Goal: Information Seeking & Learning: Learn about a topic

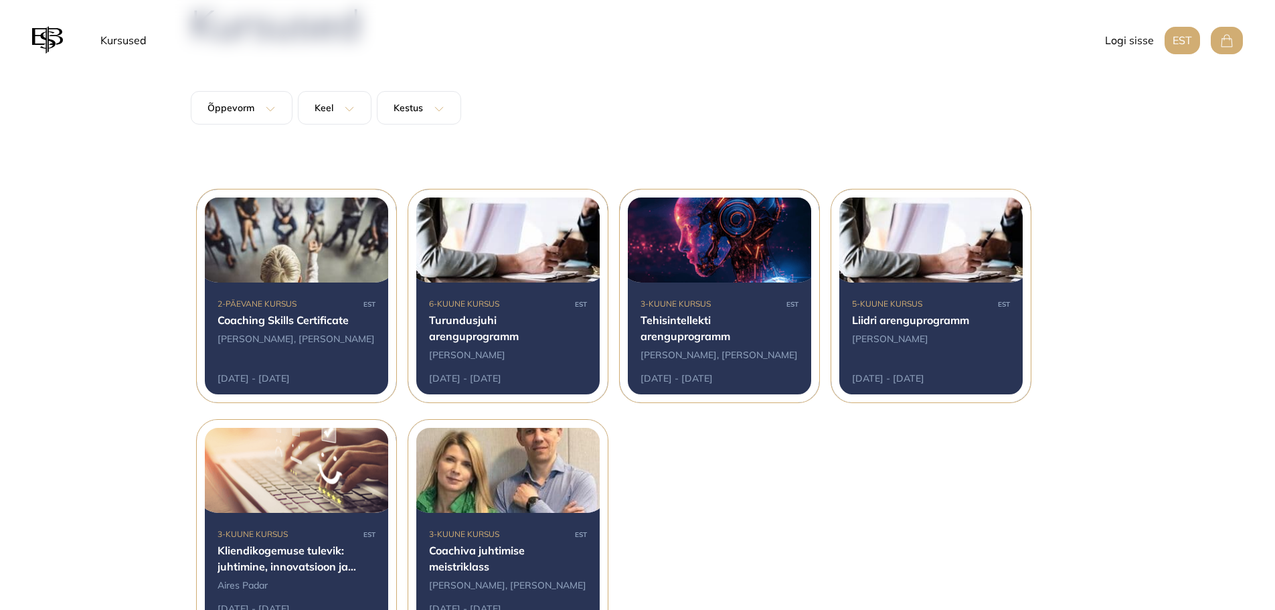
scroll to position [201, 0]
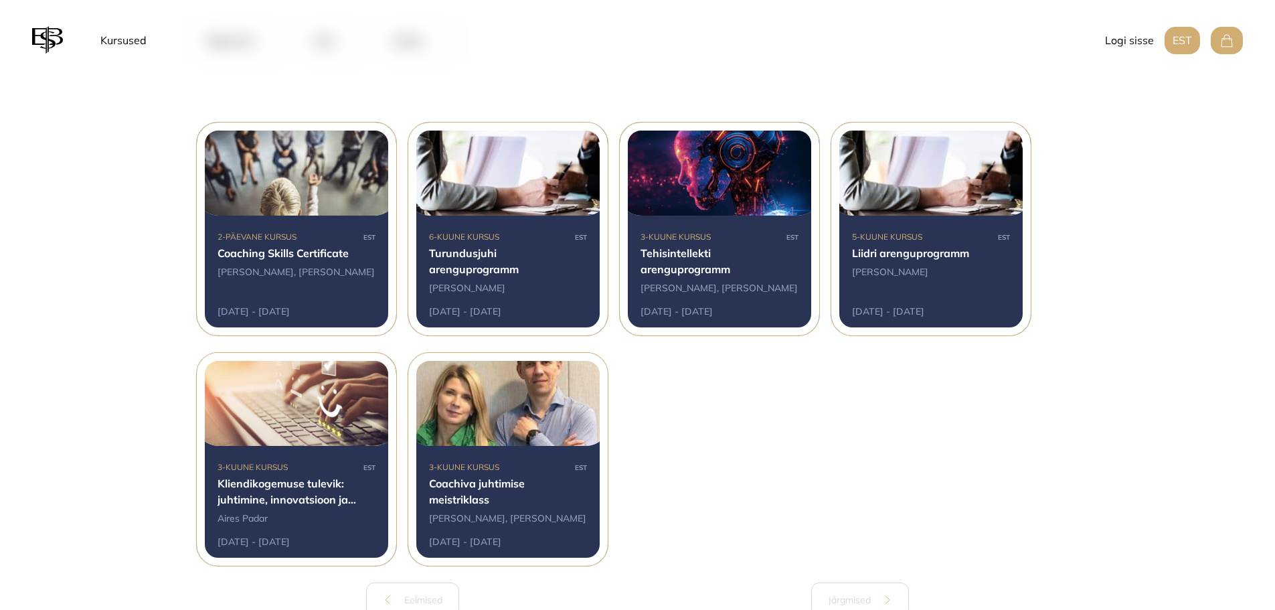
click at [682, 272] on div at bounding box center [719, 228] width 199 height 213
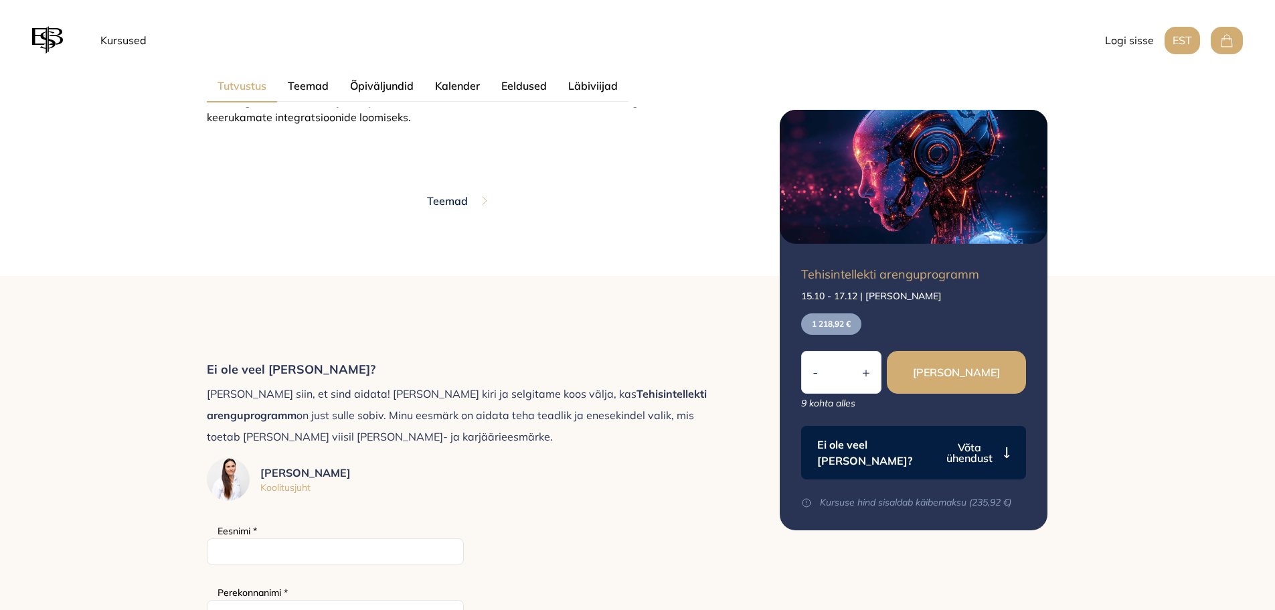
scroll to position [1472, 0]
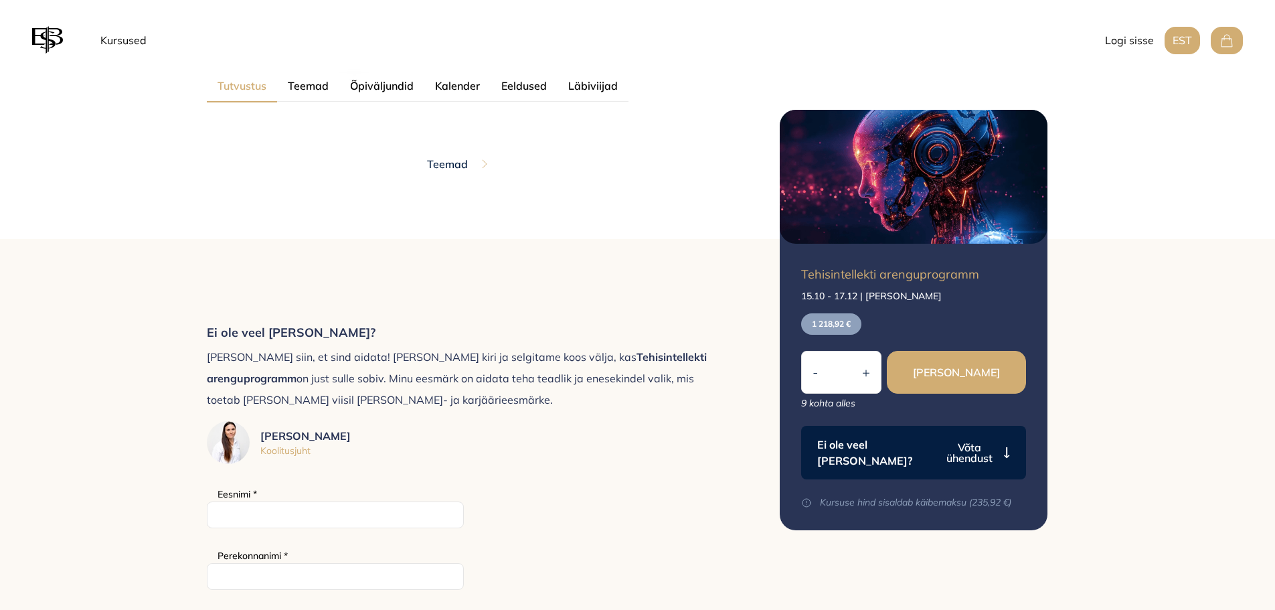
click at [455, 151] on button "Teemad" at bounding box center [458, 164] width 62 height 44
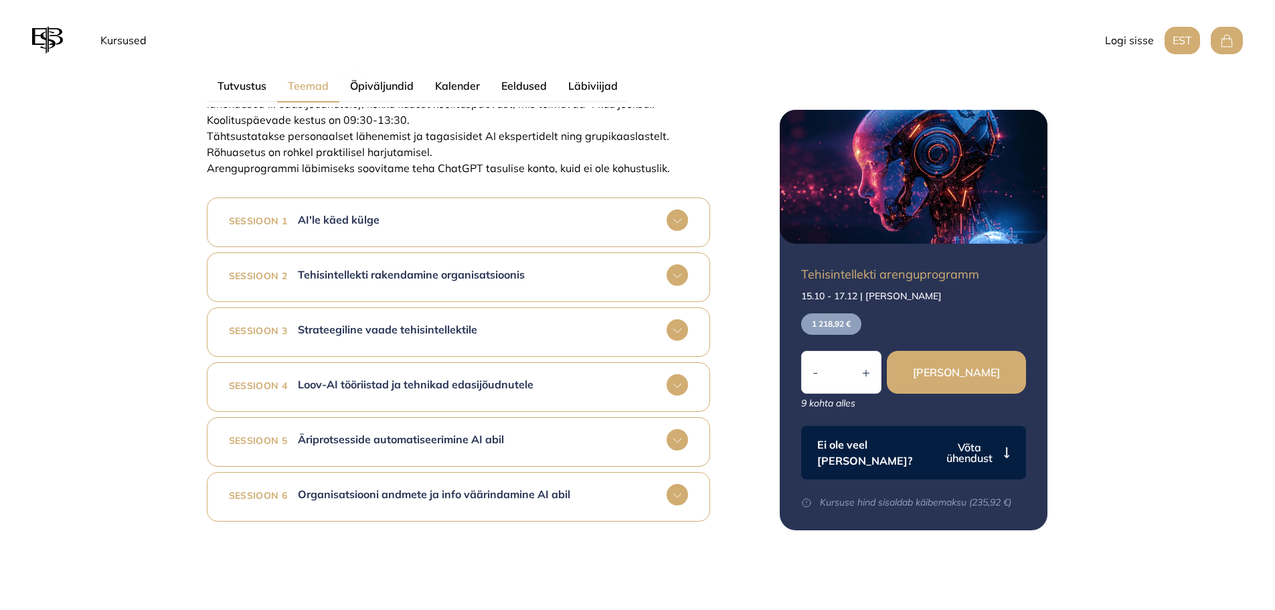
scroll to position [870, 0]
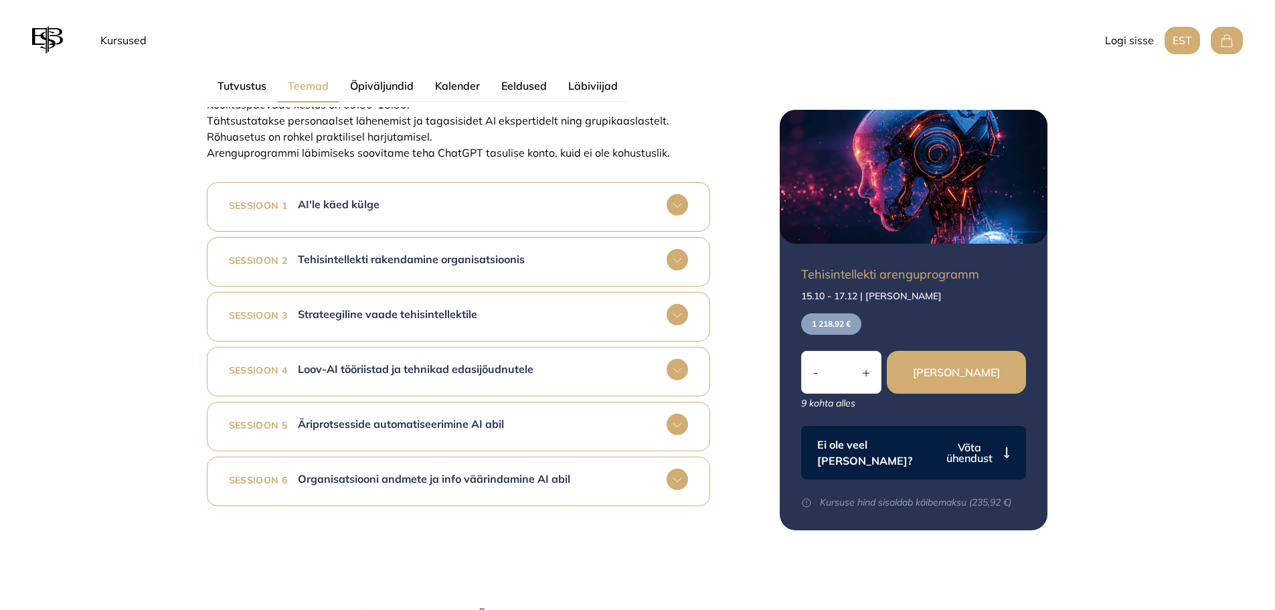
click at [391, 369] on span "Loov-AI tööriistad ja tehnikad edasijõudnutele" at bounding box center [416, 368] width 236 height 13
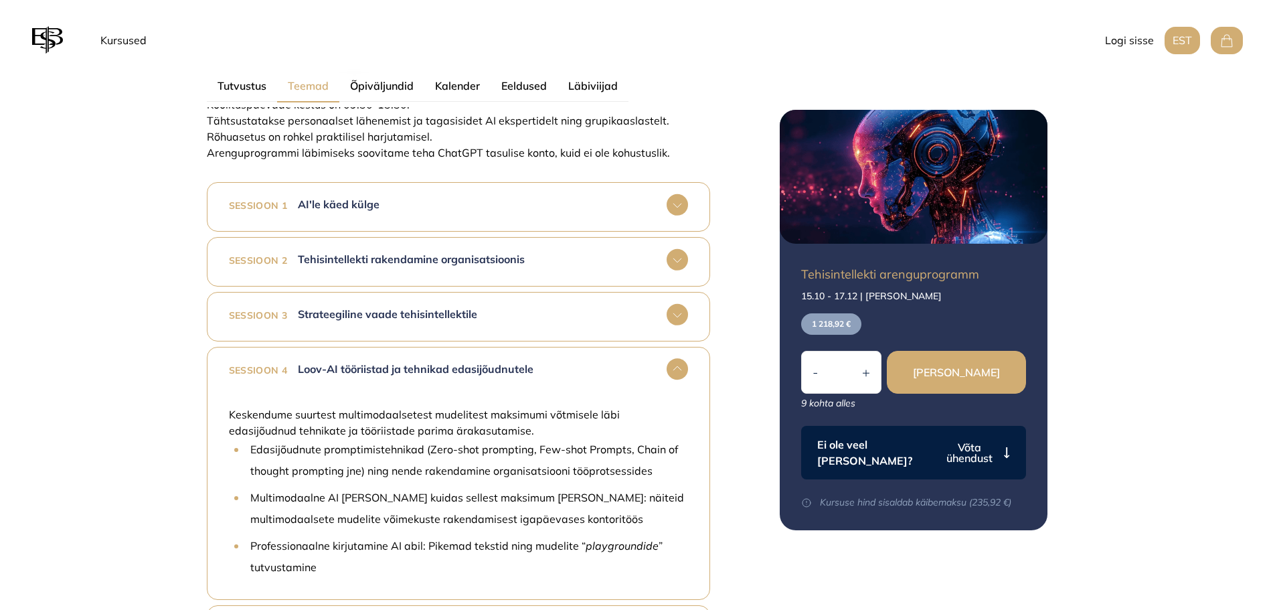
click at [392, 367] on span "Loov-AI tööriistad ja tehnikad edasijõudnutele" at bounding box center [416, 368] width 236 height 13
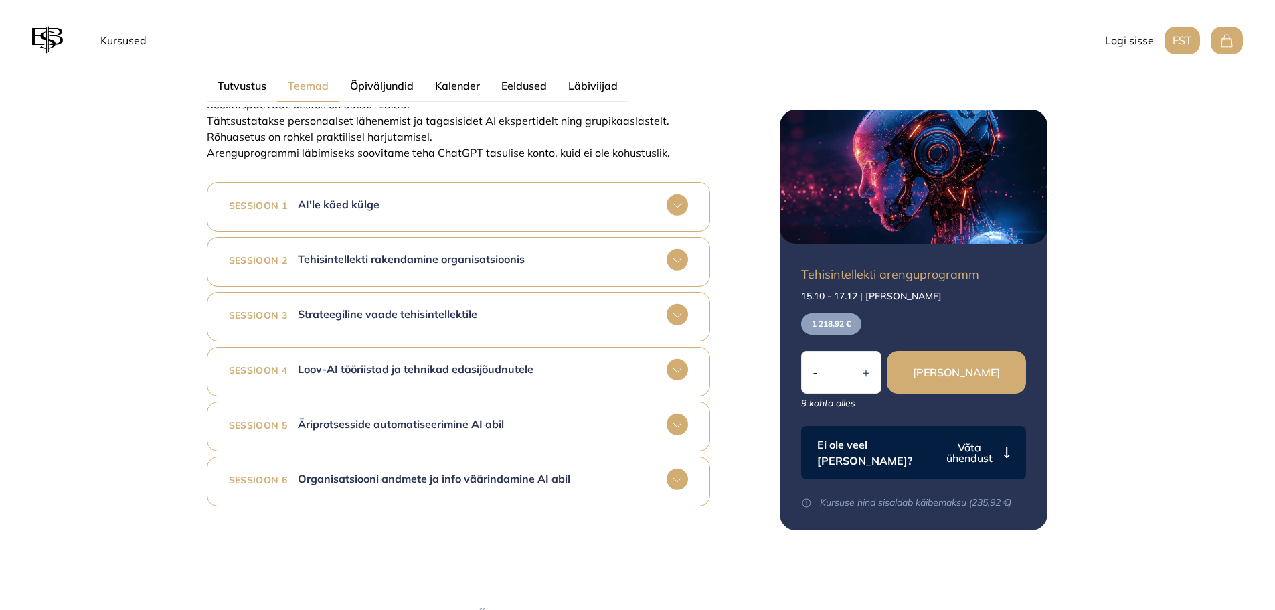
click at [400, 418] on span "Äriprotsesside automatiseerimine AI abil" at bounding box center [401, 423] width 206 height 13
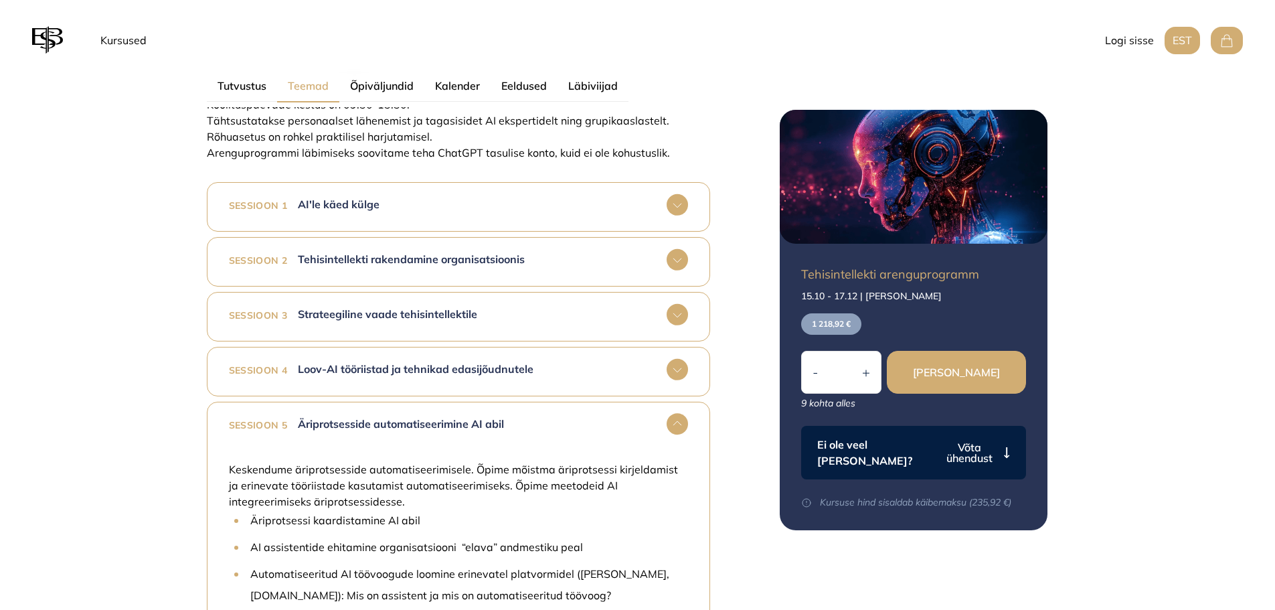
click at [400, 418] on span "Äriprotsesside automatiseerimine AI abil" at bounding box center [401, 423] width 206 height 13
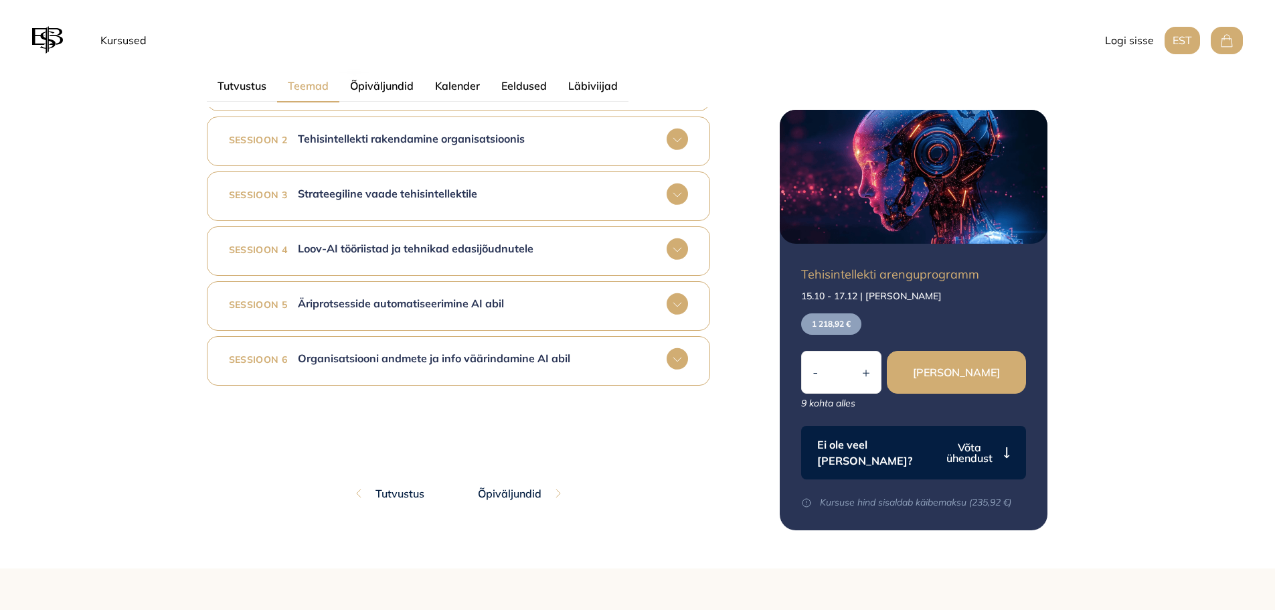
scroll to position [1004, 0]
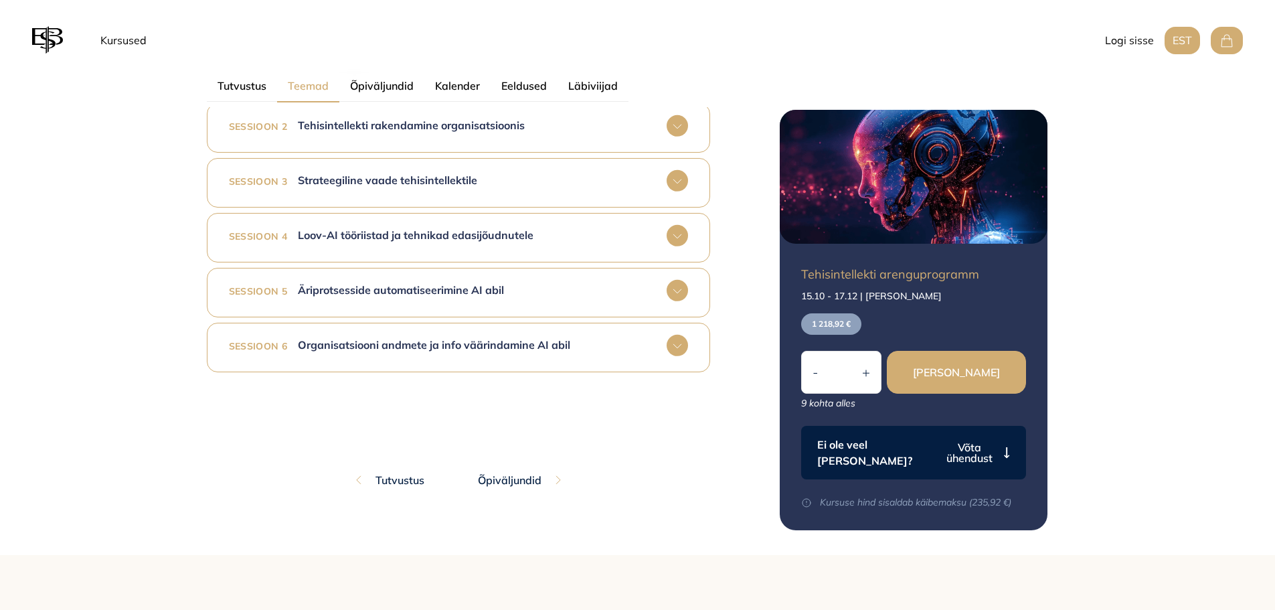
click at [420, 351] on p "Organisatsiooni andmete ja info väärindamine AI abil" at bounding box center [434, 344] width 272 height 21
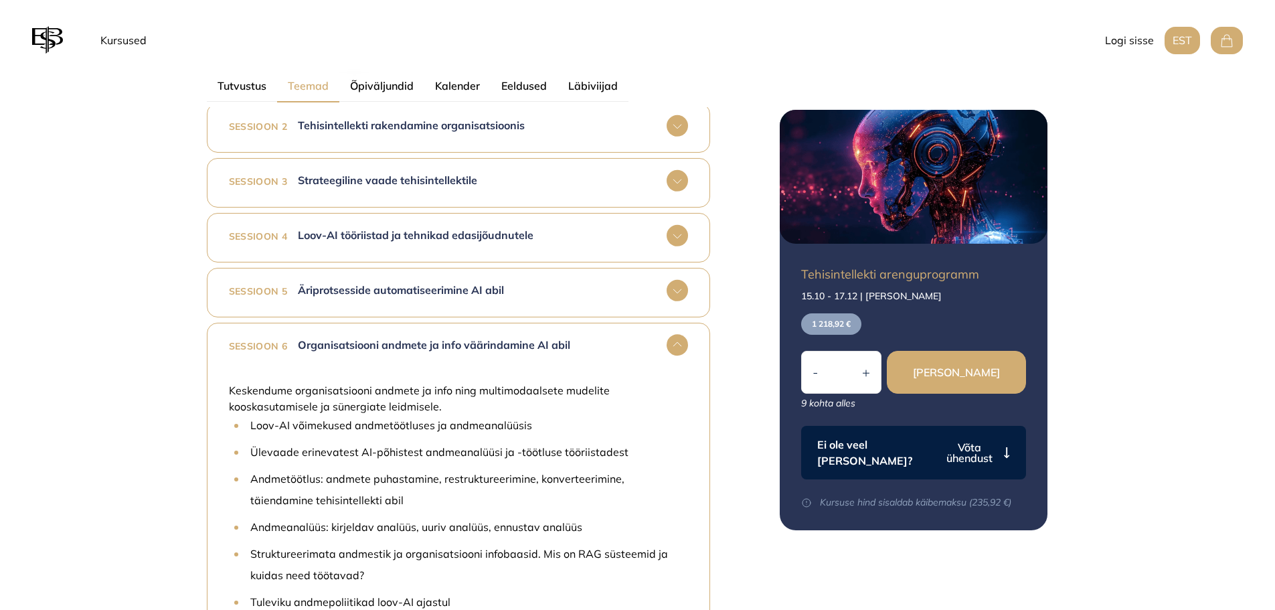
click at [422, 349] on span "Organisatsiooni andmete ja info väärindamine AI abil" at bounding box center [434, 344] width 272 height 13
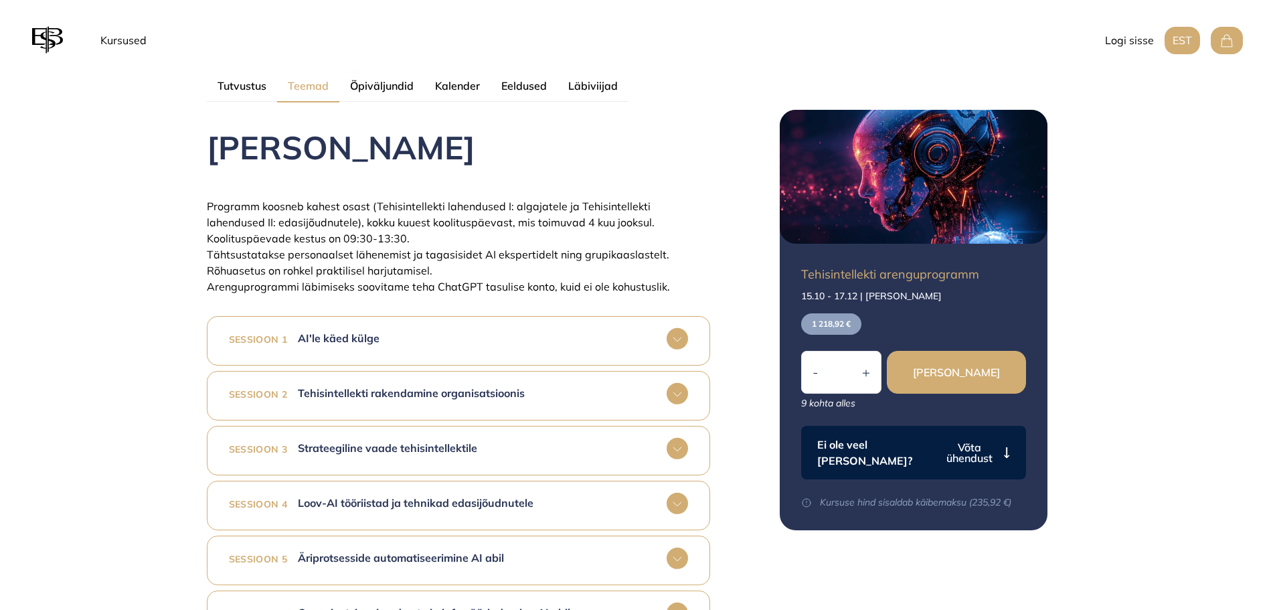
scroll to position [669, 0]
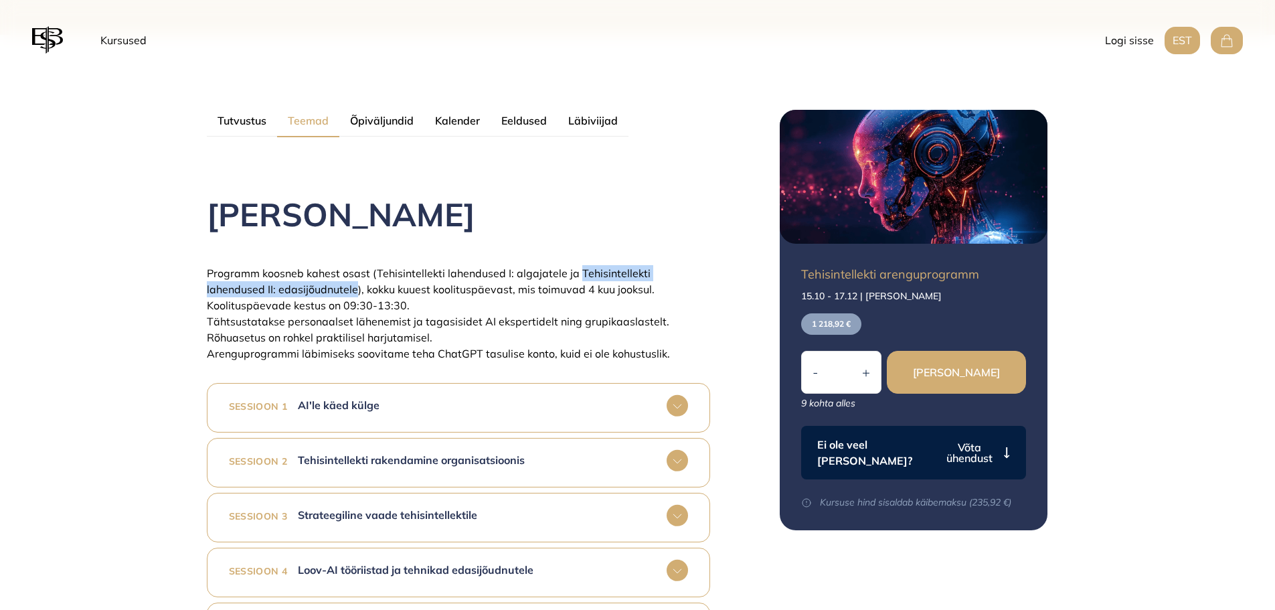
drag, startPoint x: 576, startPoint y: 270, endPoint x: 292, endPoint y: 293, distance: 284.7
click at [292, 293] on span "Programm koosneb kahest osast (Tehisintellekti lahendused I: algajatele ja Tehi…" at bounding box center [431, 289] width 448 height 46
copy span "Tehisintellekti lahendused II: edasijõudnutele"
click at [593, 195] on div "Kursuse teemad Programm koosneb kahest osast (Tehisintellekti lahendused I: alg…" at bounding box center [458, 424] width 503 height 565
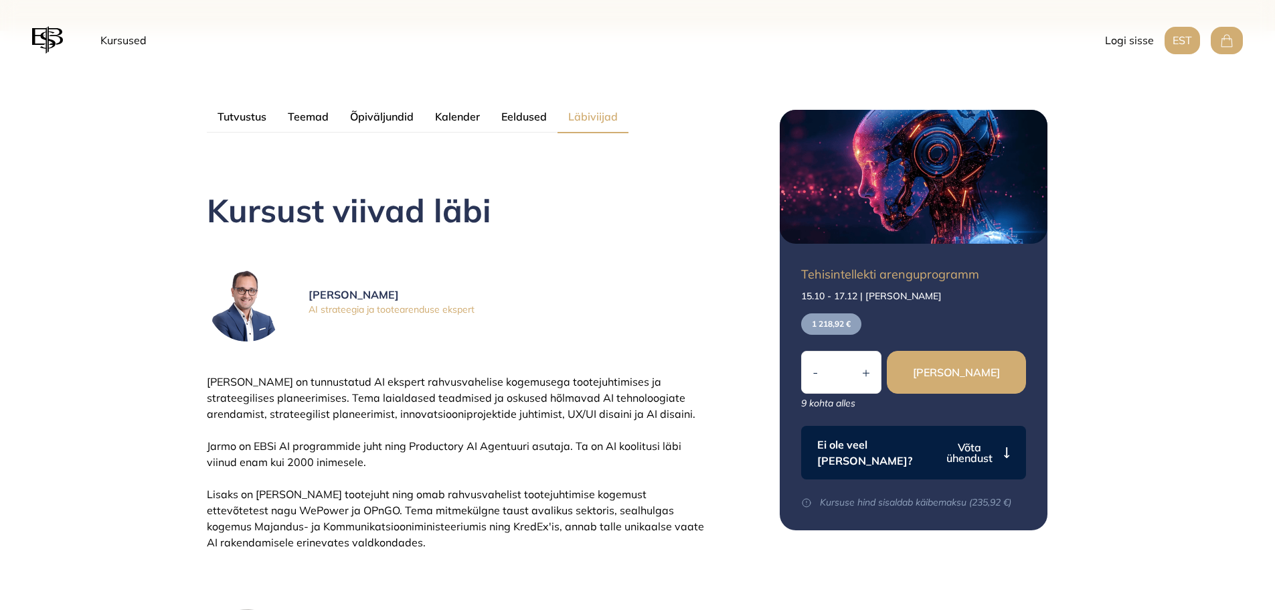
click at [613, 117] on button "Läbiviijad" at bounding box center [592, 117] width 71 height 32
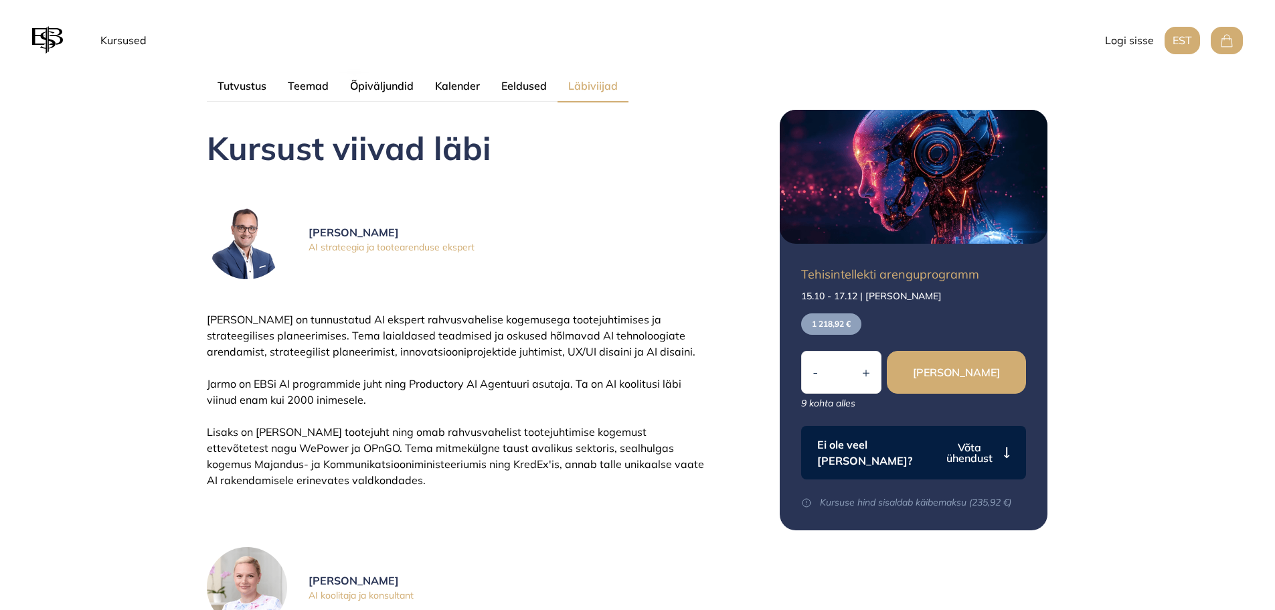
scroll to position [736, 0]
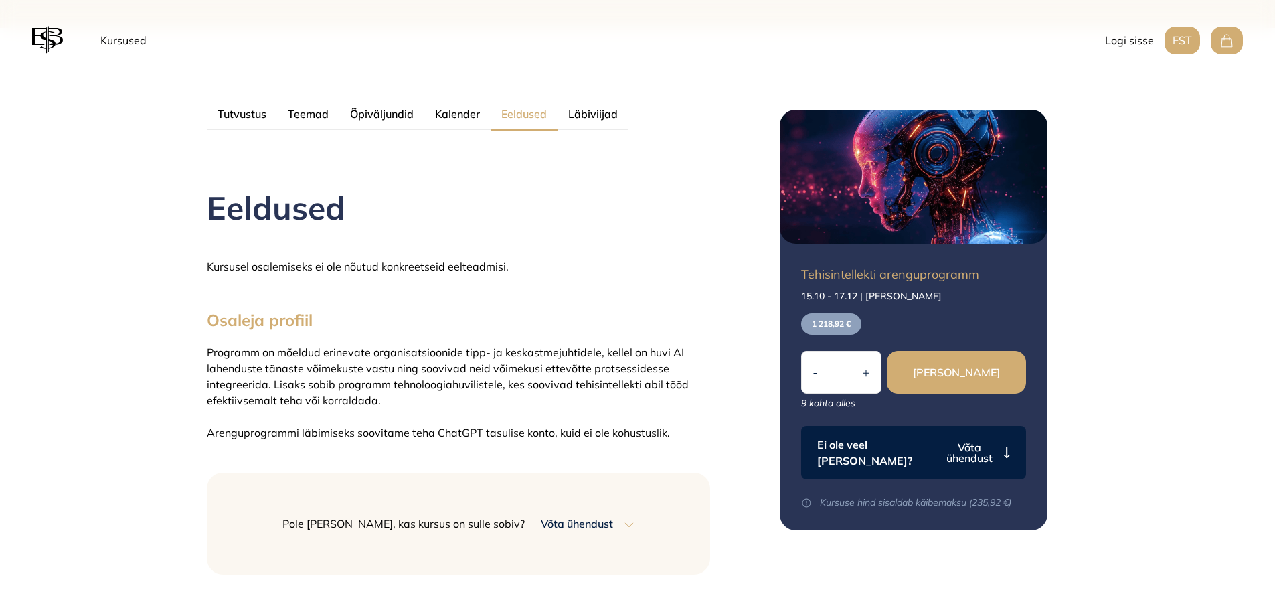
click at [501, 126] on button "Eeldused" at bounding box center [524, 114] width 67 height 32
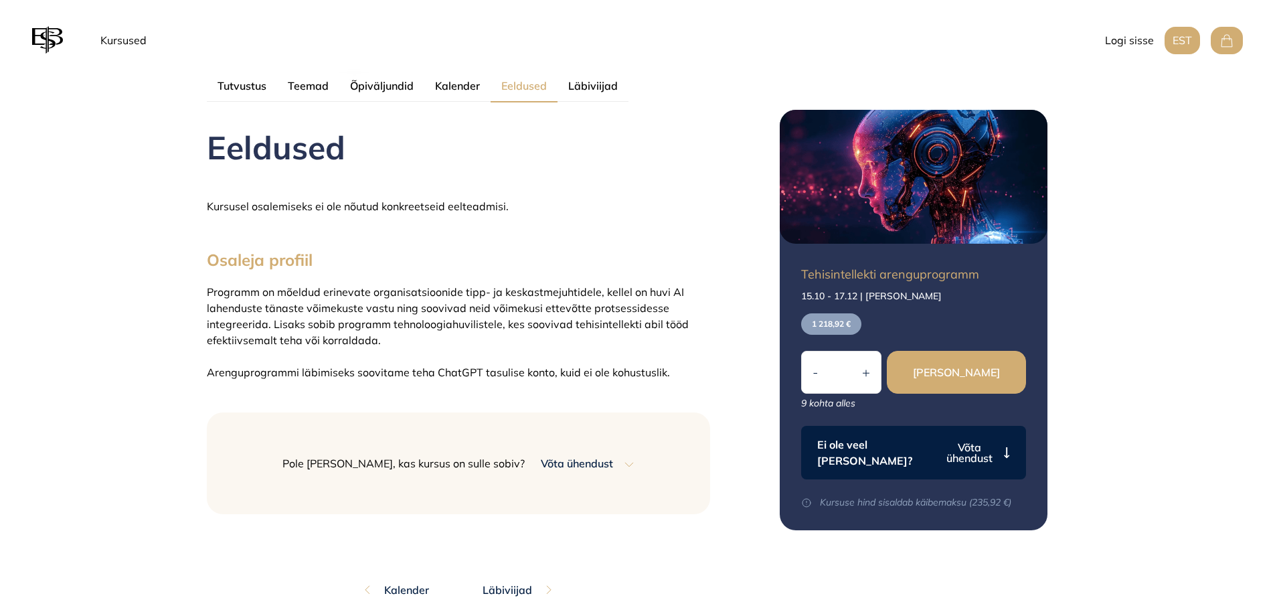
click at [316, 82] on button "Teemad" at bounding box center [308, 86] width 62 height 32
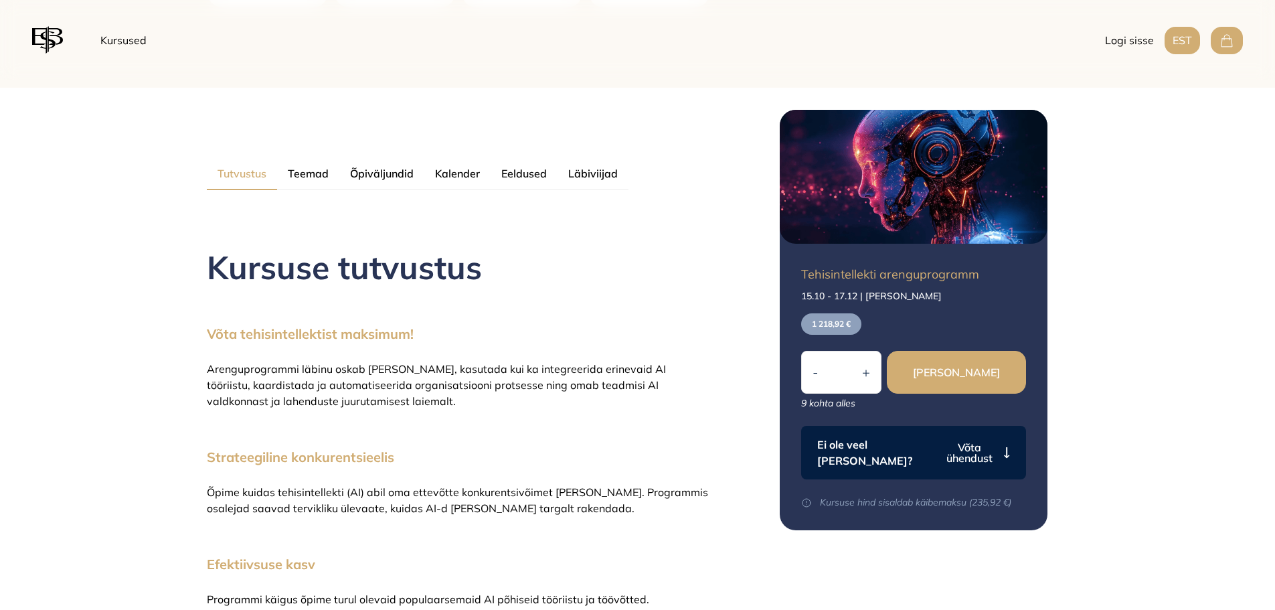
click at [251, 189] on button "Tutvustus" at bounding box center [242, 174] width 70 height 32
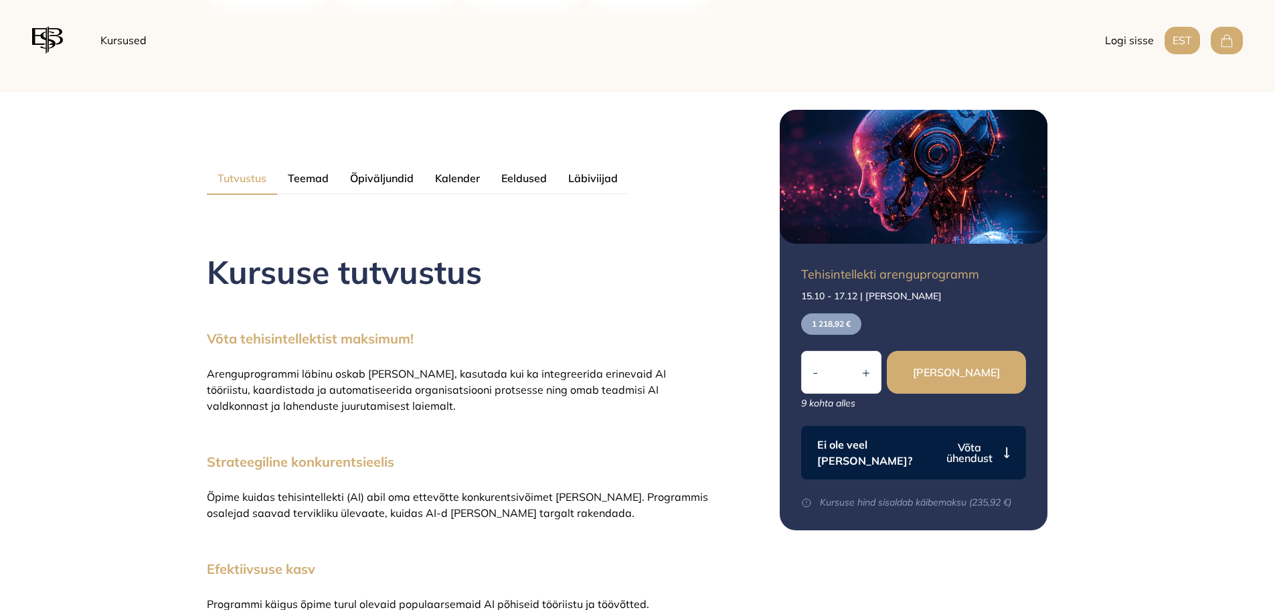
scroll to position [602, 0]
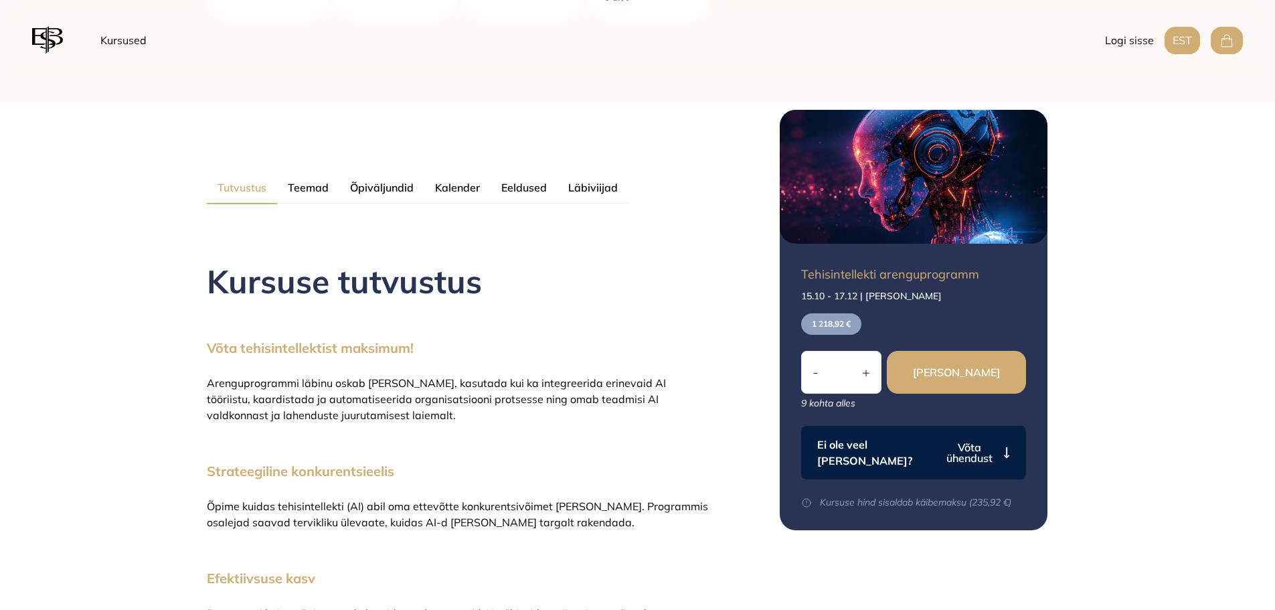
click at [663, 258] on div "Kursuse tutvustus Võta tehisintellektist maksimum! Arenguprogrammi läbinu oskab…" at bounding box center [458, 584] width 503 height 750
